Goal: Task Accomplishment & Management: Manage account settings

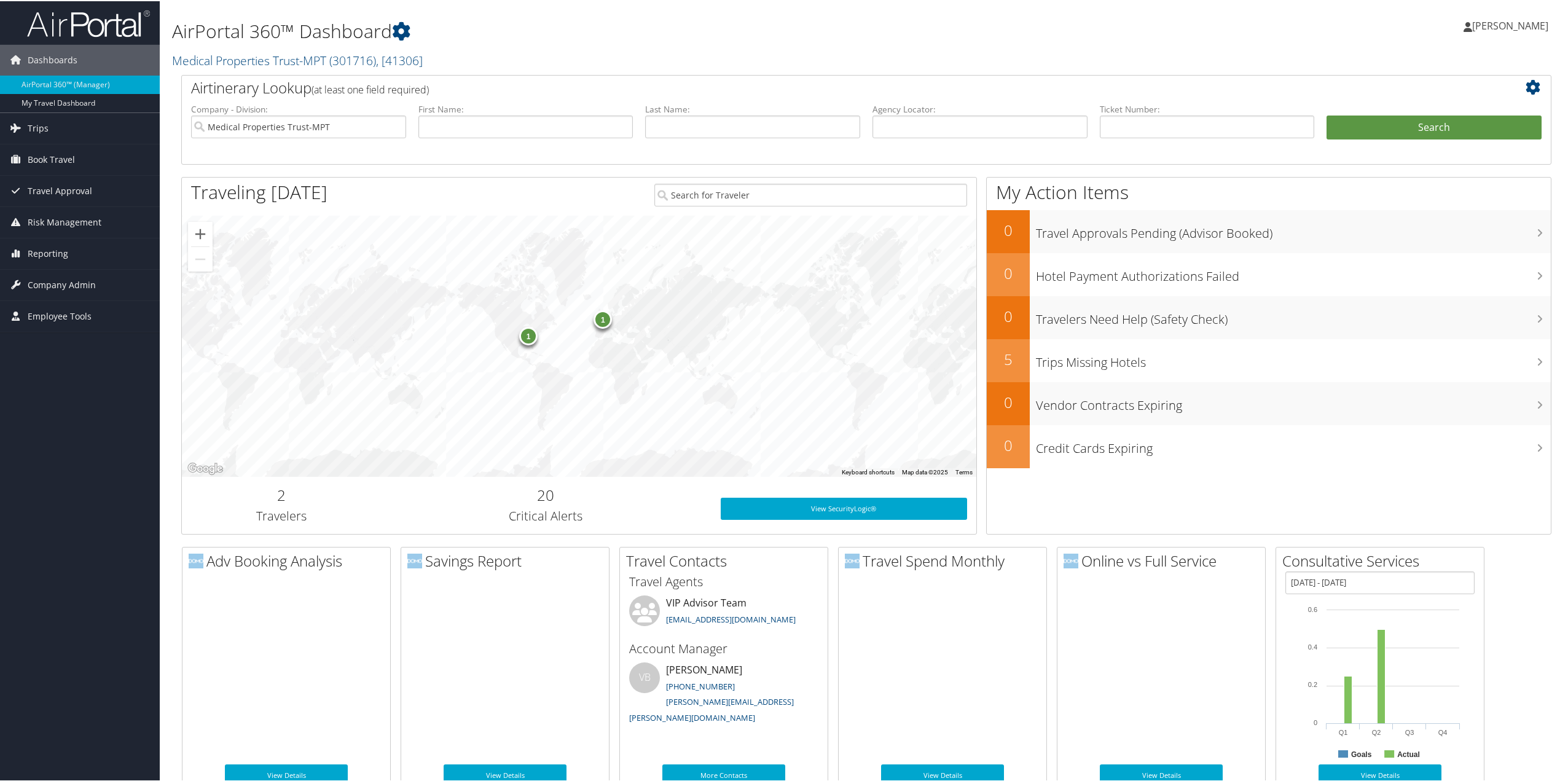
click at [42, 254] on span "Reporting" at bounding box center [47, 252] width 41 height 31
click at [67, 379] on span "Company Admin" at bounding box center [61, 376] width 68 height 31
click at [39, 435] on link "People" at bounding box center [80, 438] width 160 height 18
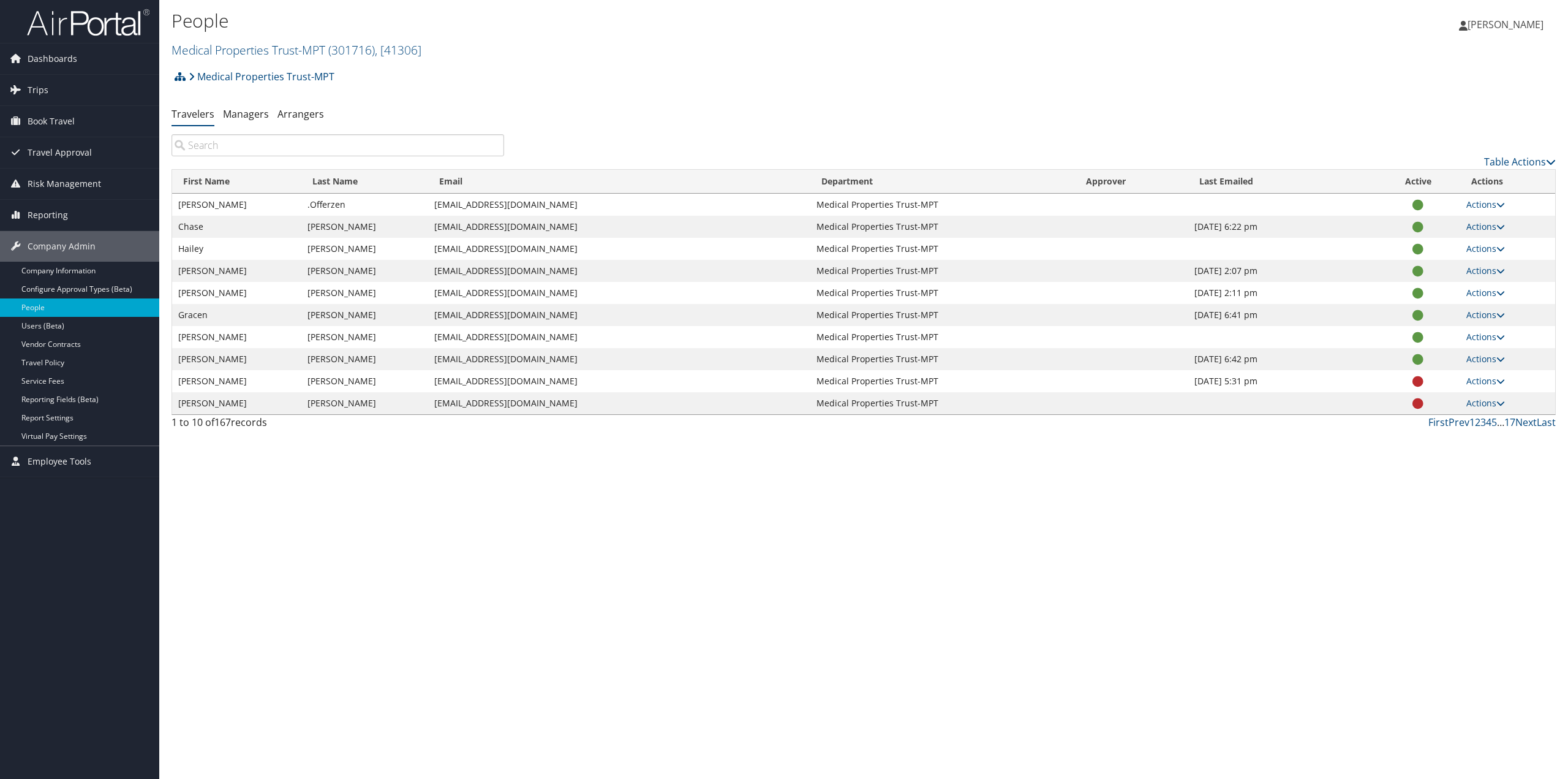
click at [397, 149] on input "search" at bounding box center [338, 145] width 333 height 22
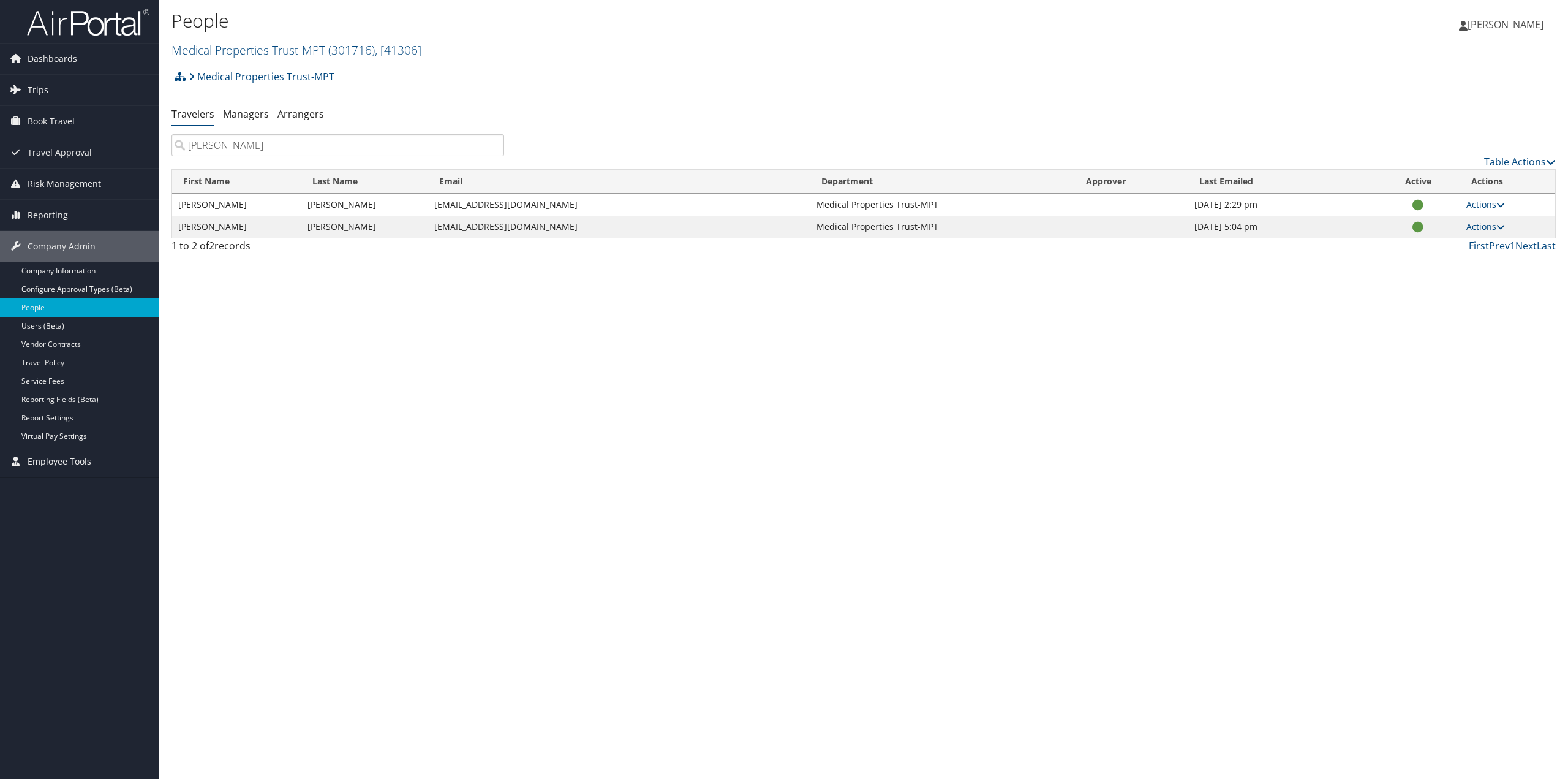
type input "mckenzie"
click at [1487, 204] on link "Actions" at bounding box center [1485, 204] width 39 height 11
click at [1444, 245] on link "View Profile" at bounding box center [1446, 243] width 113 height 21
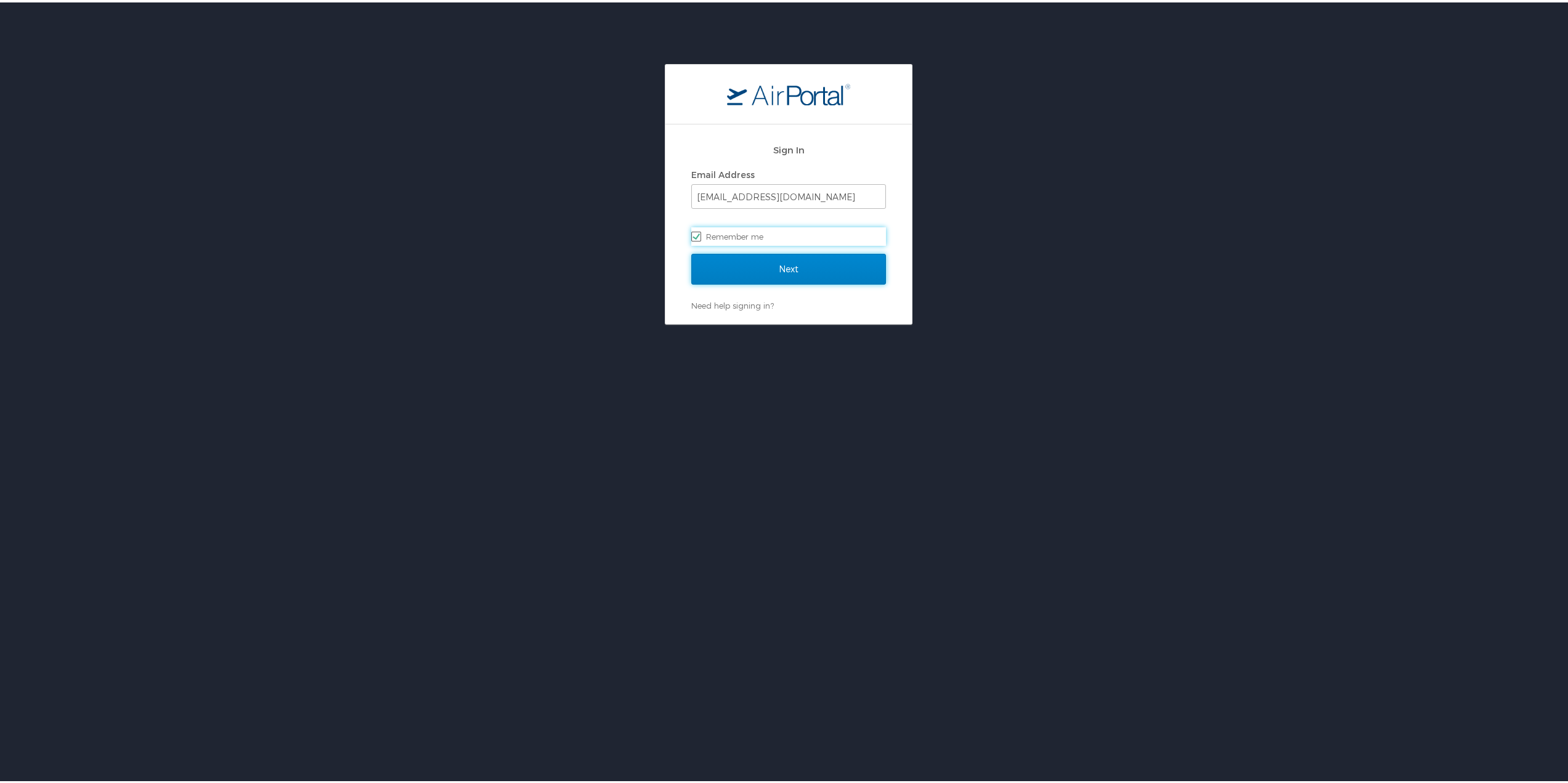
click at [755, 266] on input "Next" at bounding box center [789, 267] width 195 height 31
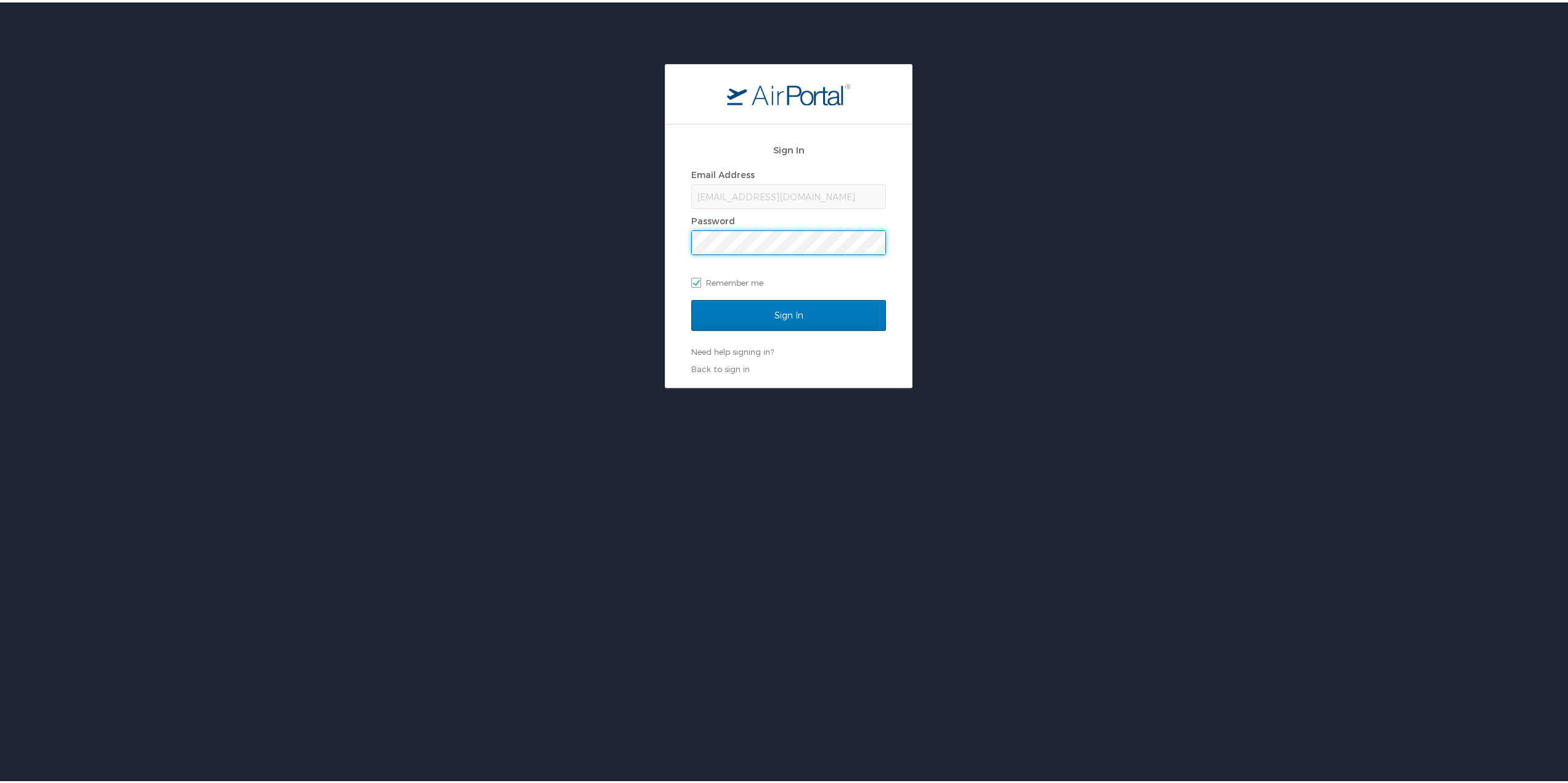
click at [691, 298] on input "Sign In" at bounding box center [789, 313] width 195 height 31
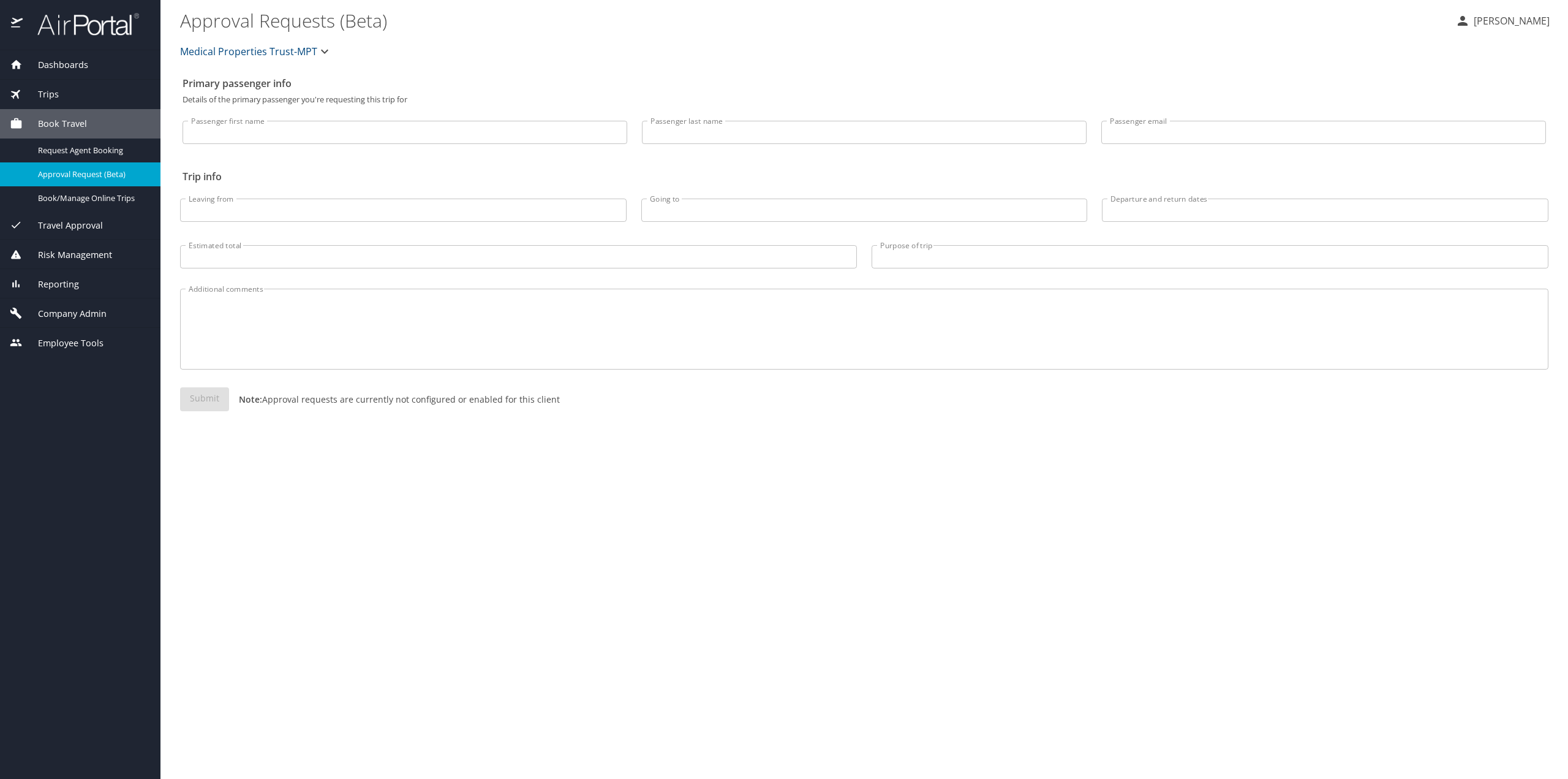
click at [104, 311] on span "Company Admin" at bounding box center [65, 314] width 84 height 14
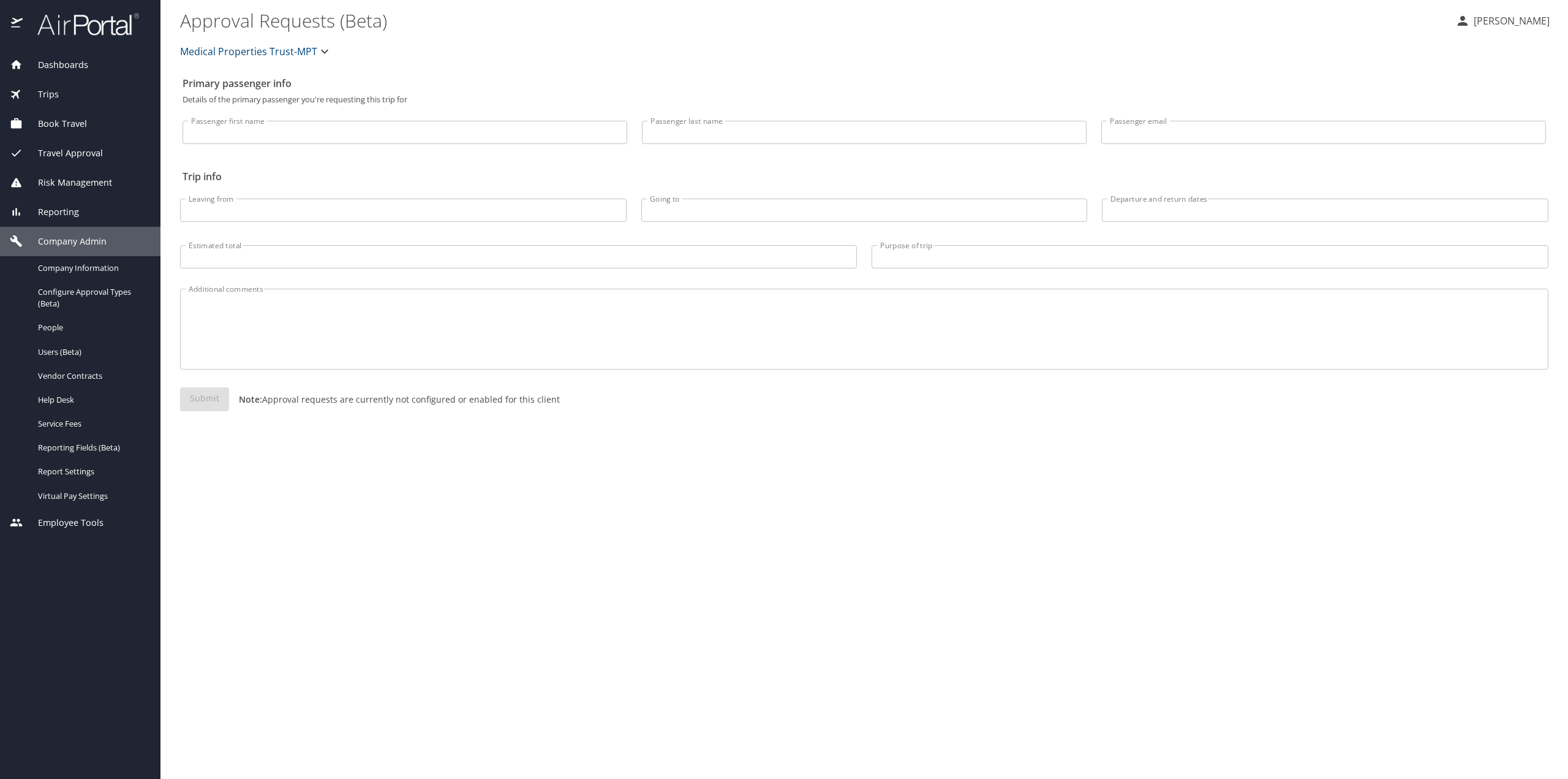
click at [57, 328] on span "People" at bounding box center [92, 327] width 108 height 11
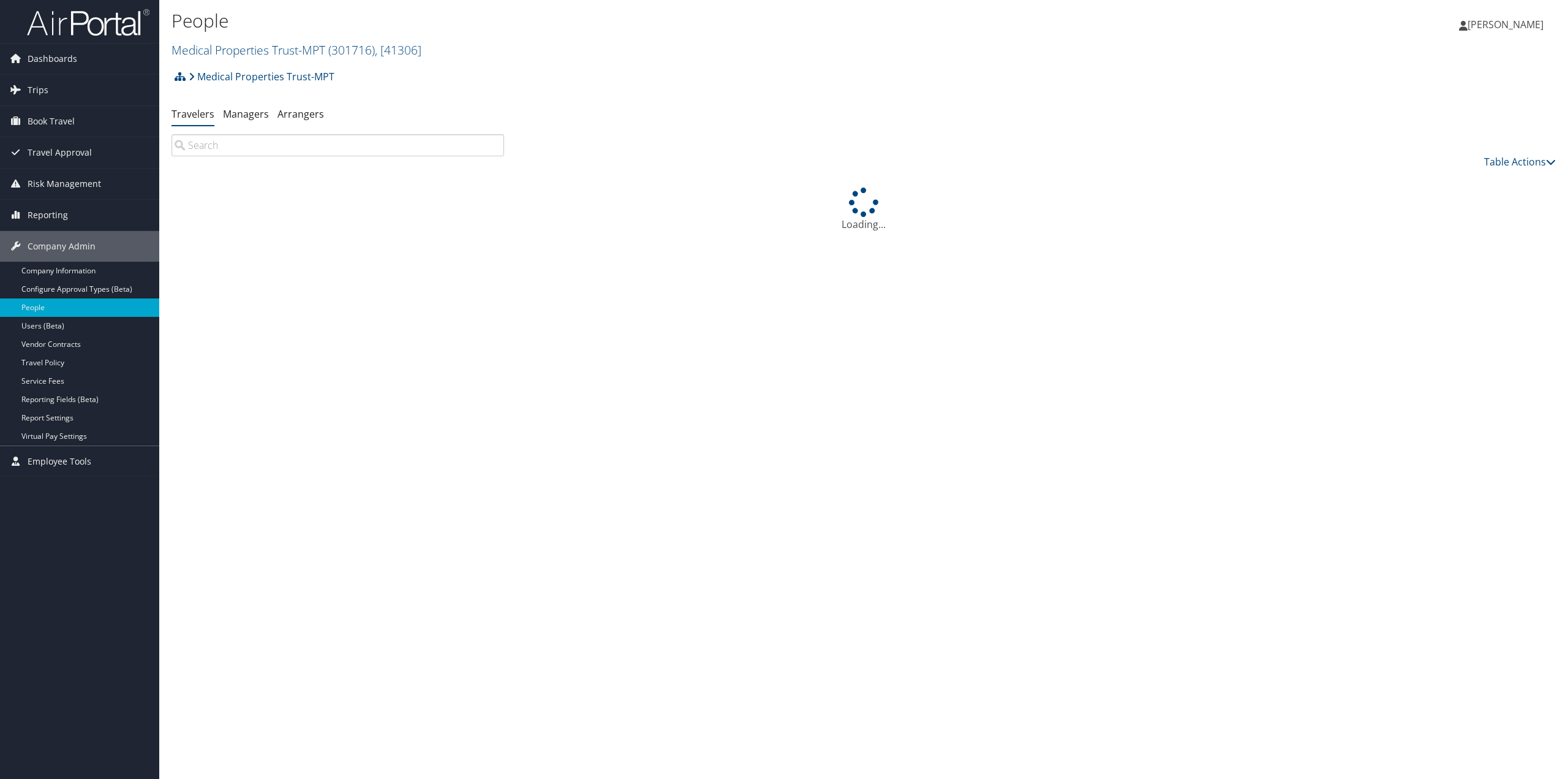
click at [275, 148] on input "search" at bounding box center [338, 145] width 333 height 22
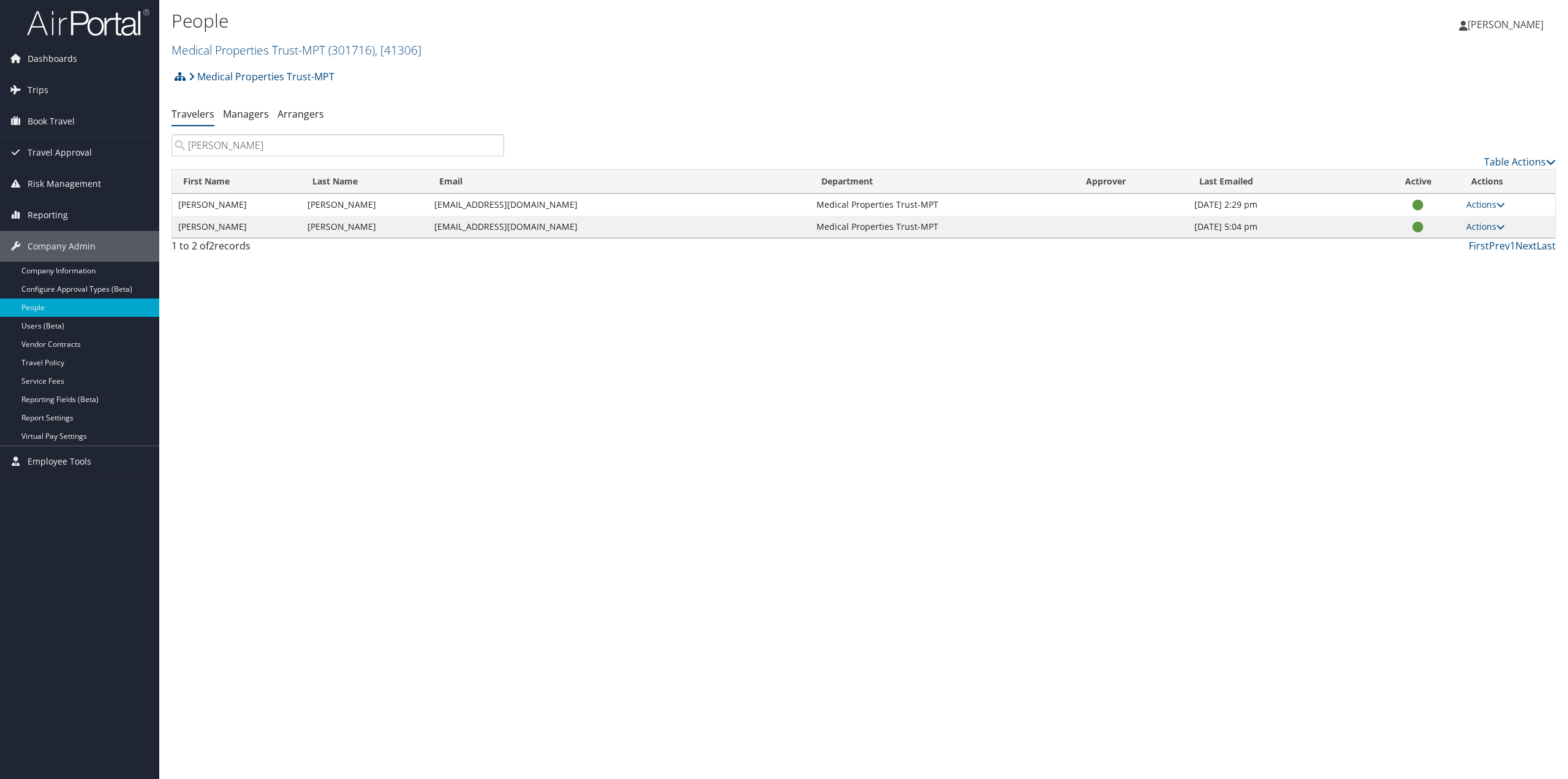
type input "[PERSON_NAME]"
click at [1481, 202] on link "Actions" at bounding box center [1485, 204] width 39 height 11
click at [1428, 242] on link "View Profile" at bounding box center [1446, 243] width 113 height 21
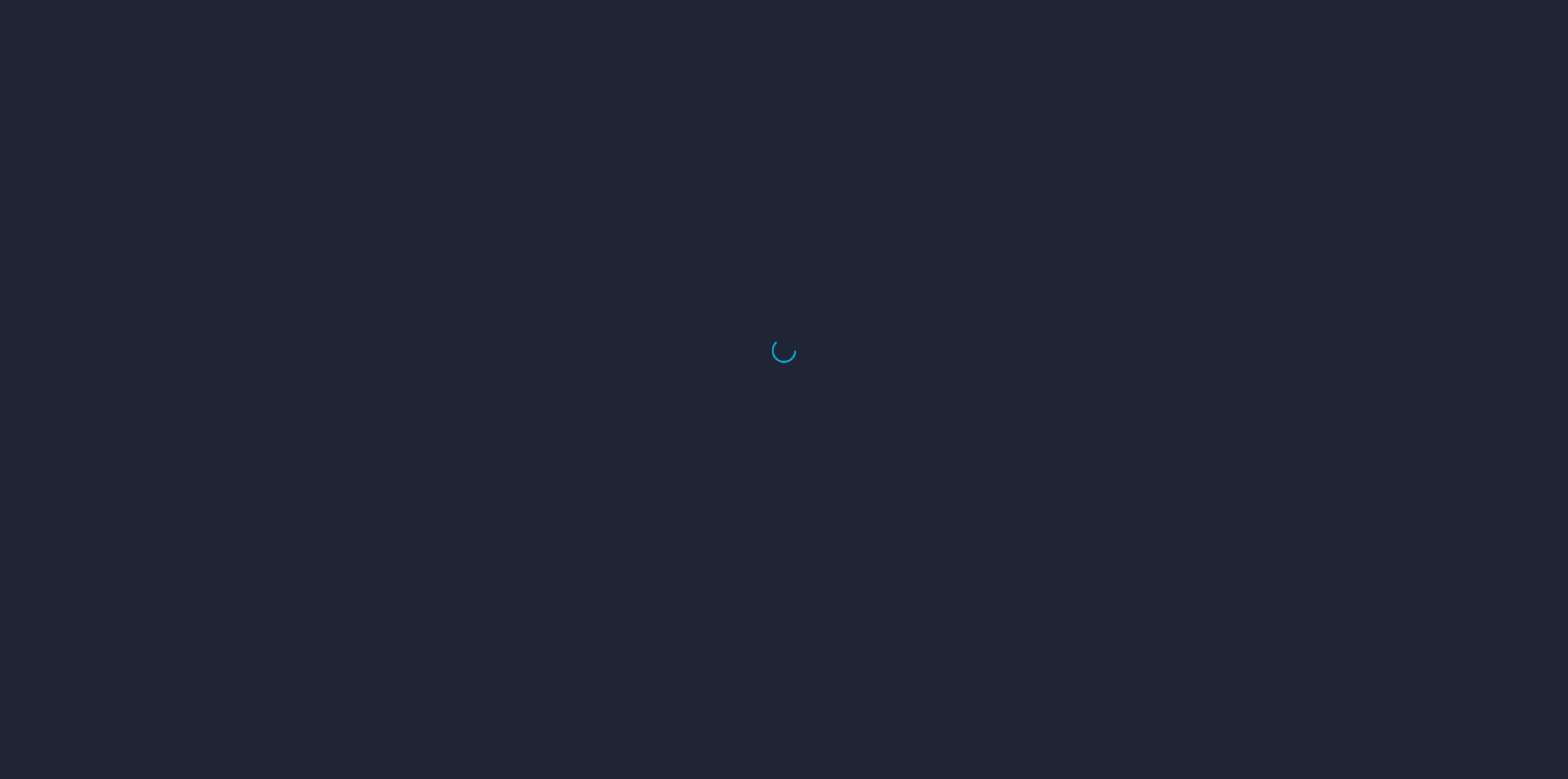
select select "US"
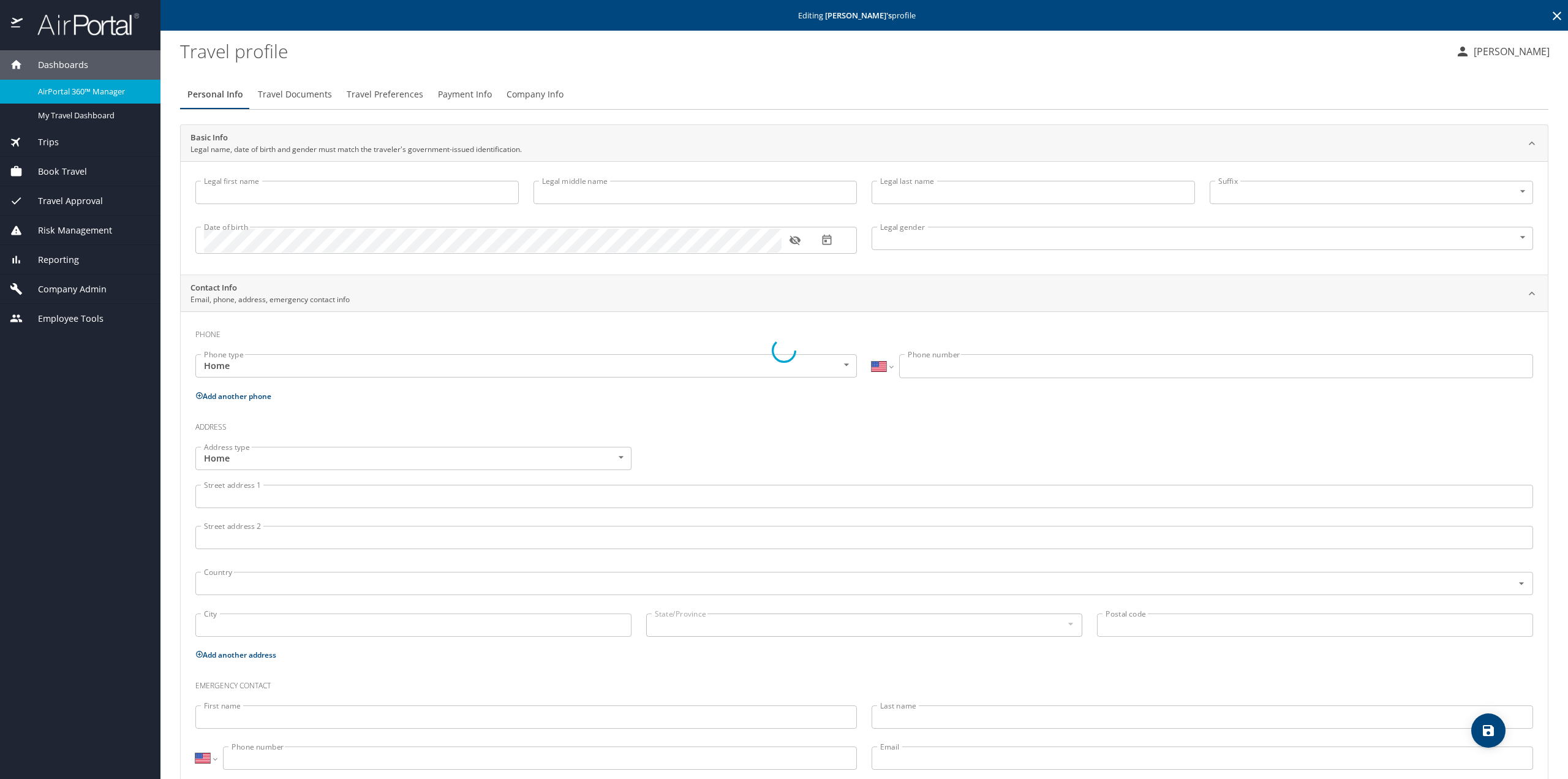
type input "[PERSON_NAME]"
type input "[DEMOGRAPHIC_DATA]"
select select "US"
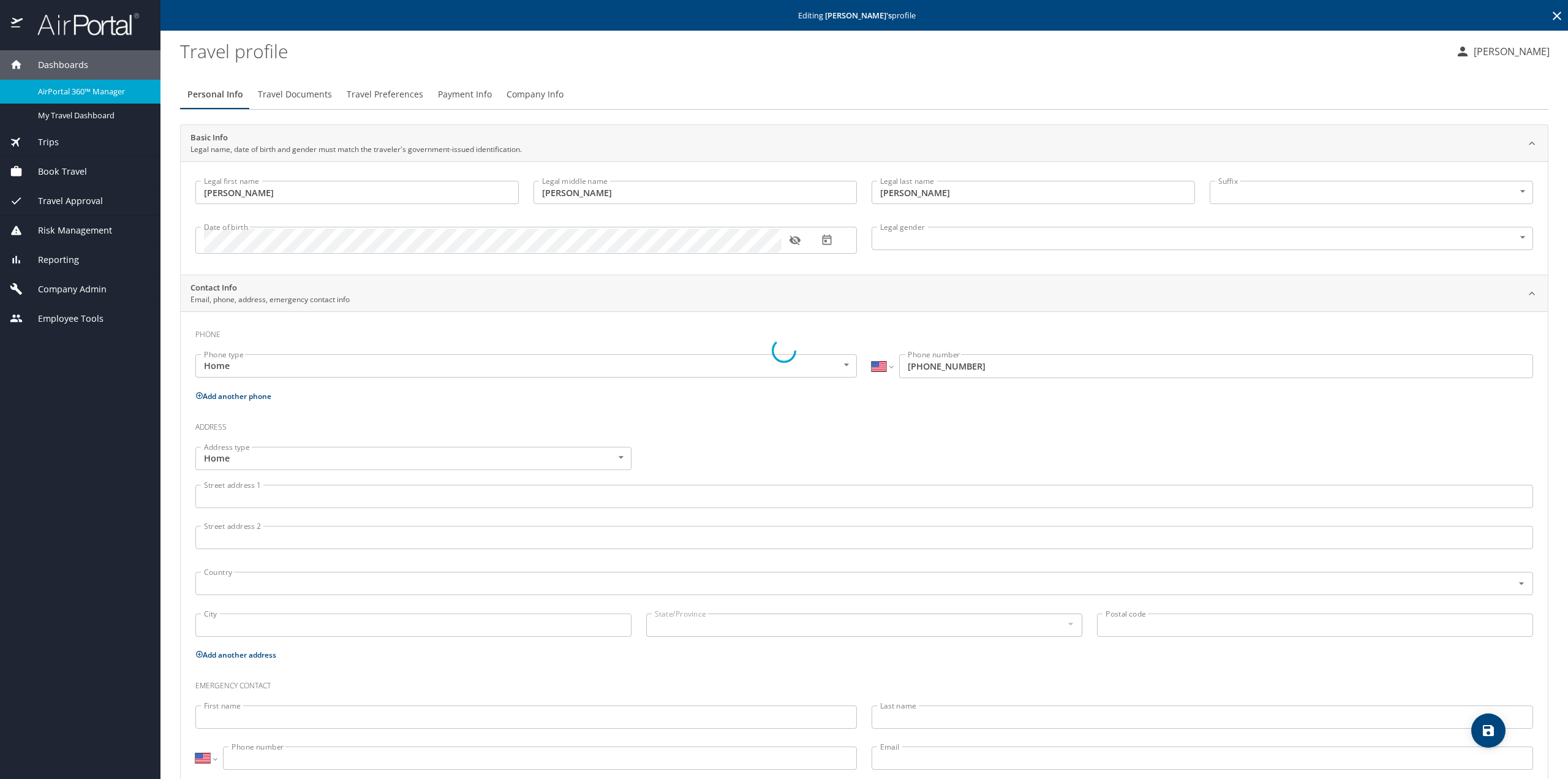
select select "EG"
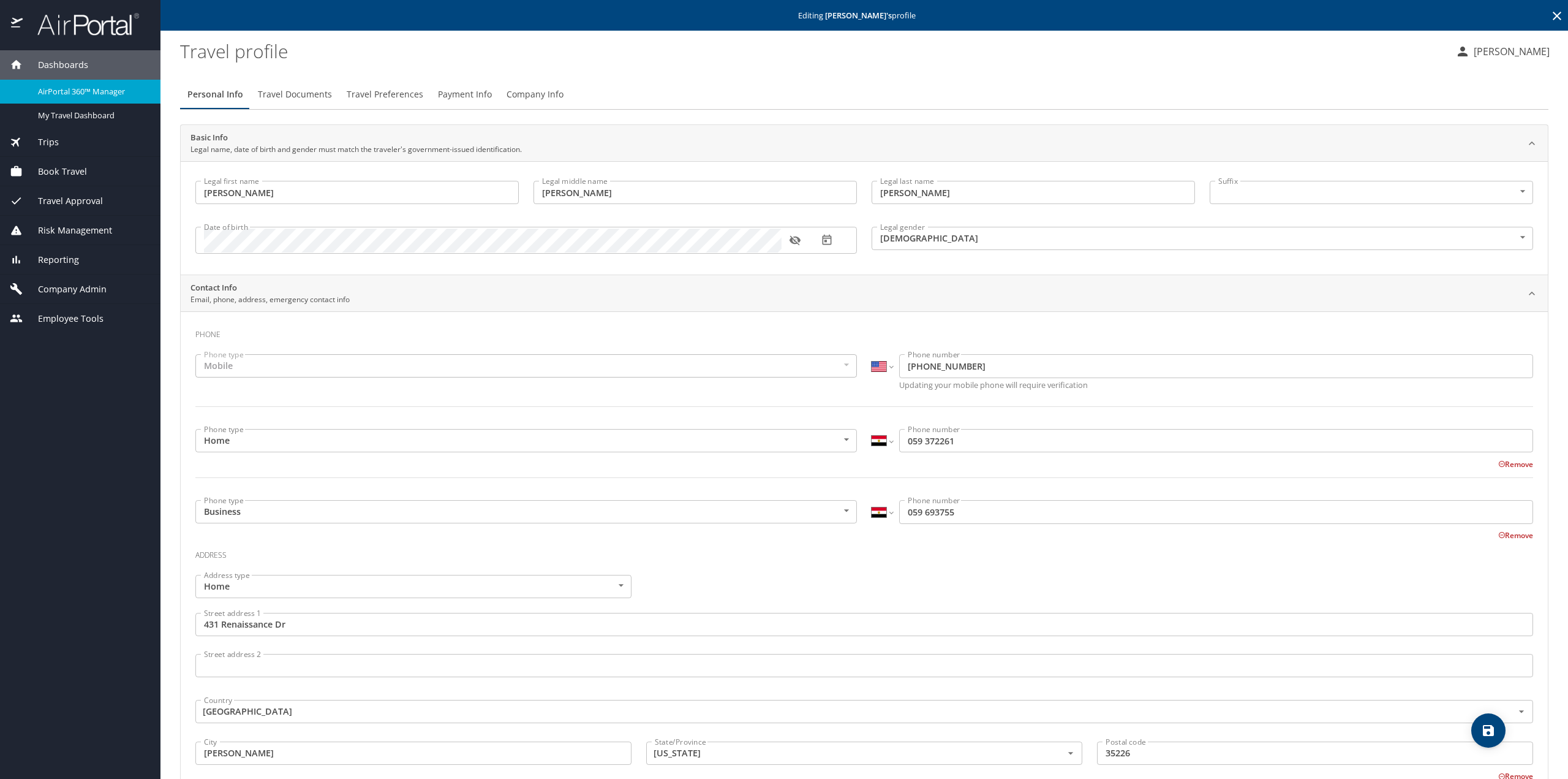
click at [307, 93] on span "Travel Documents" at bounding box center [294, 95] width 74 height 15
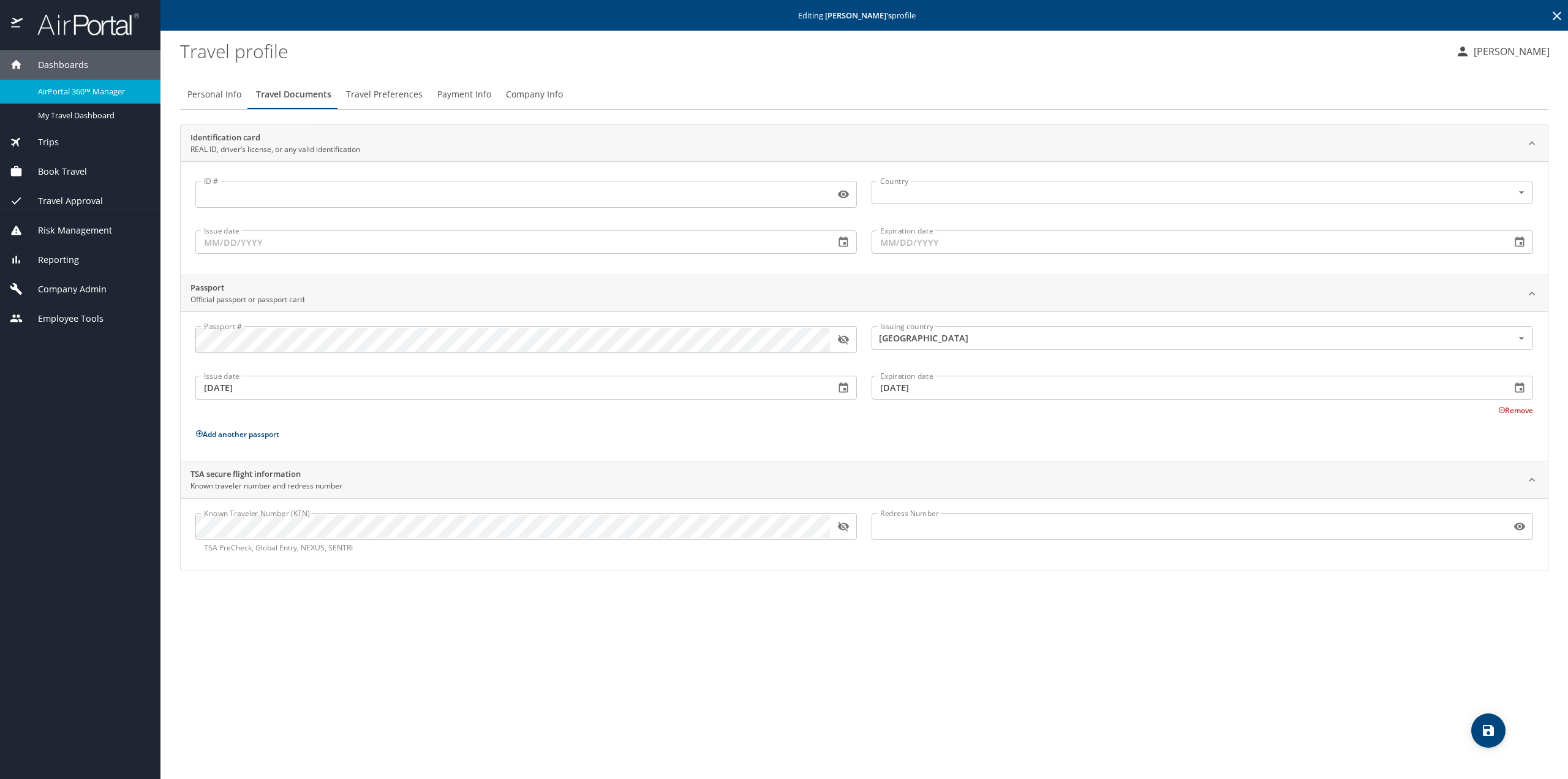
click at [843, 524] on icon "button" at bounding box center [843, 526] width 12 height 12
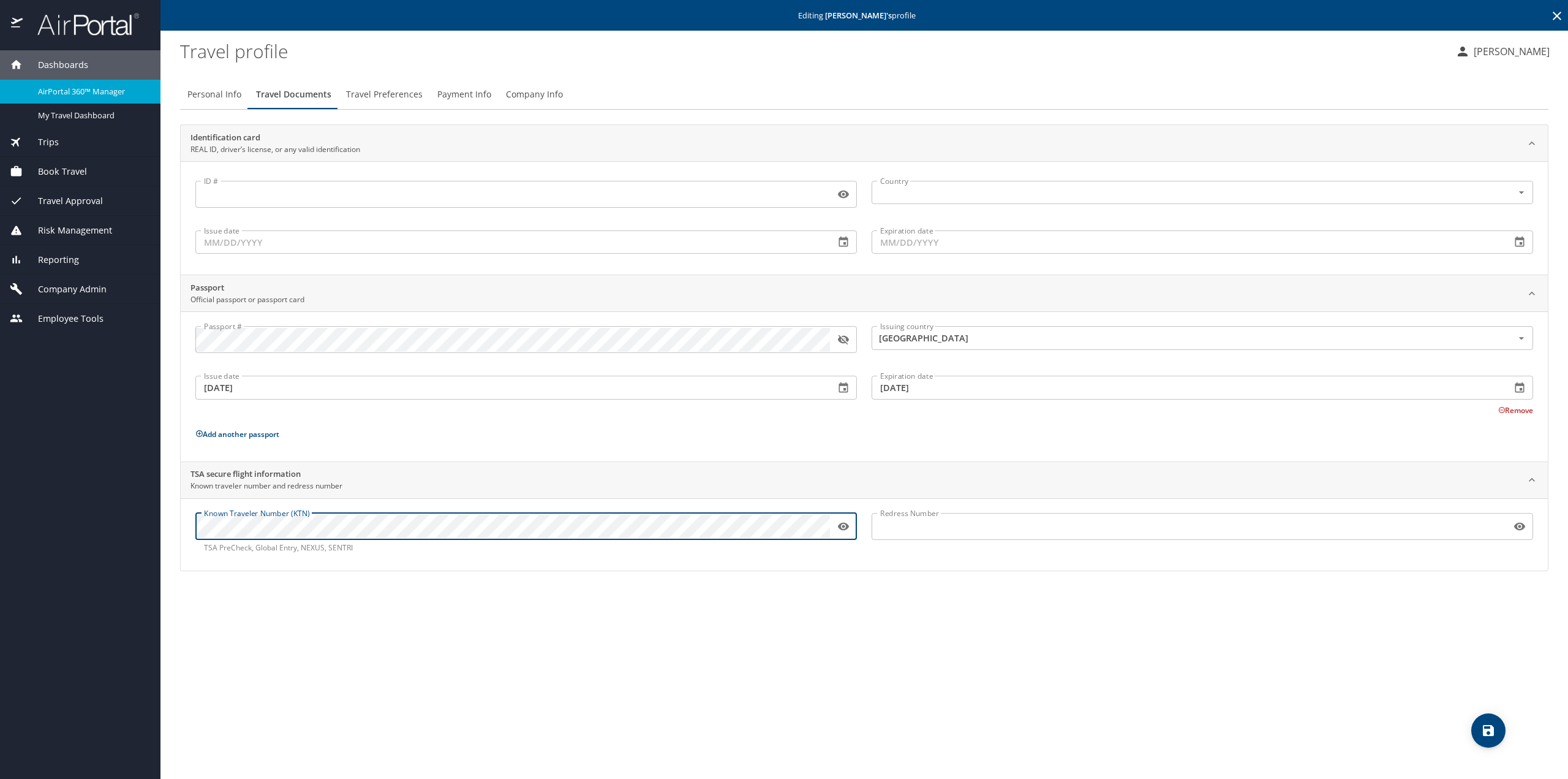
click at [156, 523] on div "Dashboards AirPortal 360™ Manager My Travel Dashboard Trips Airtinerary® Lookup…" at bounding box center [784, 389] width 1568 height 779
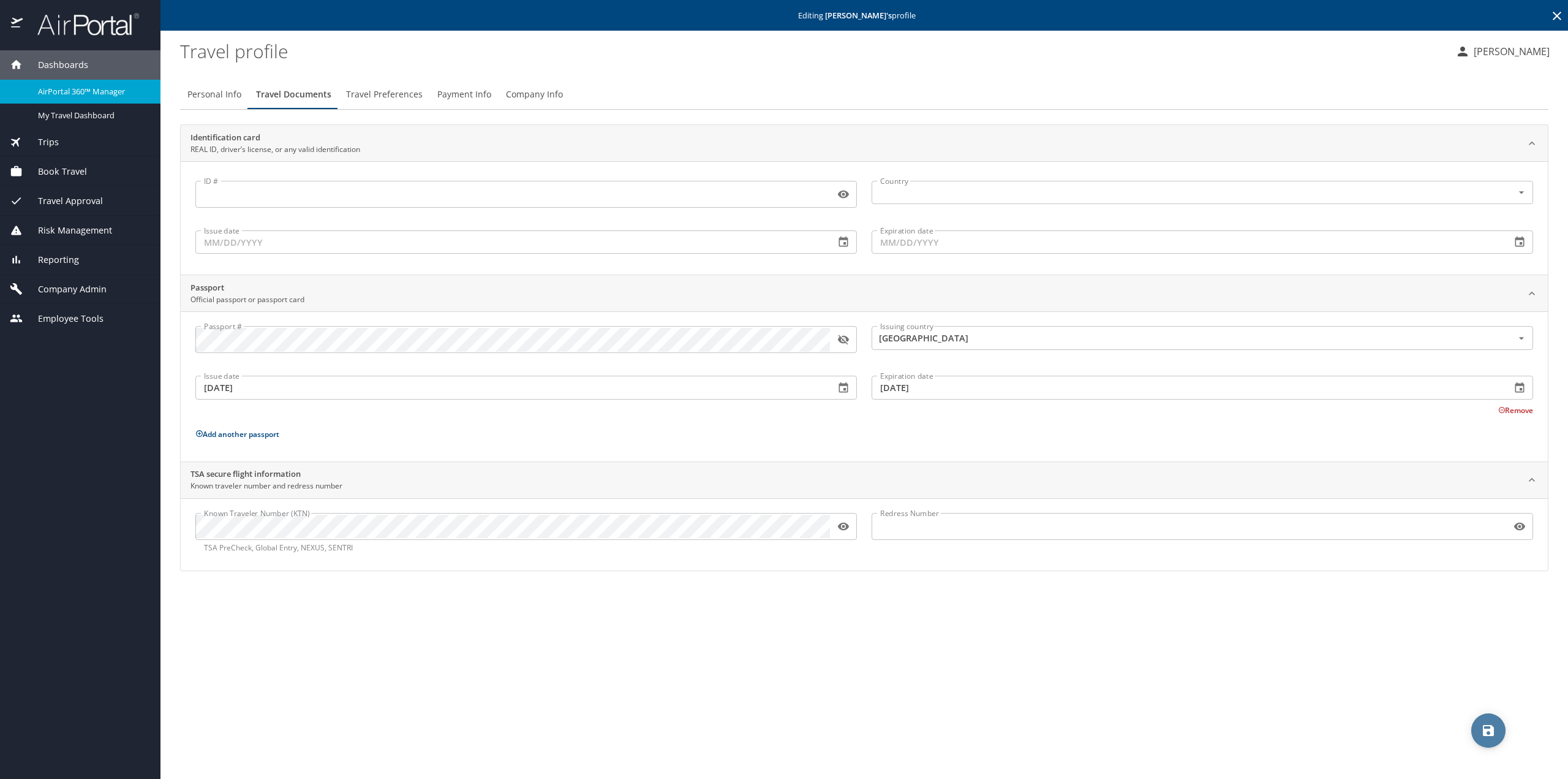
click at [1487, 730] on icon "save" at bounding box center [1488, 730] width 11 height 11
click at [869, 70] on div "Personal Info Travel Documents Travel Preferences Payment Info Company Info Ide…" at bounding box center [864, 424] width 1368 height 709
click at [1484, 739] on button "save" at bounding box center [1488, 730] width 34 height 34
